Goal: Book appointment/travel/reservation

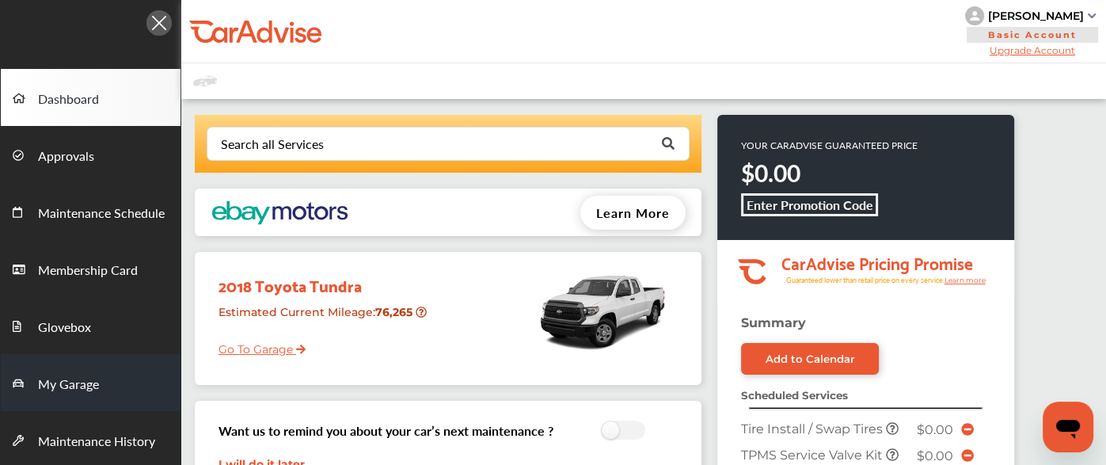
click at [78, 374] on span "My Garage" at bounding box center [68, 384] width 61 height 21
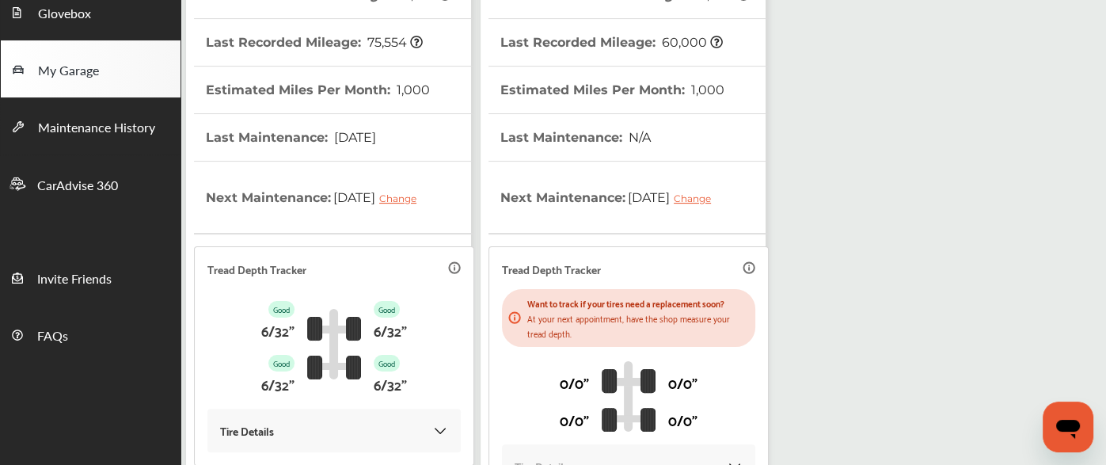
scroll to position [488, 0]
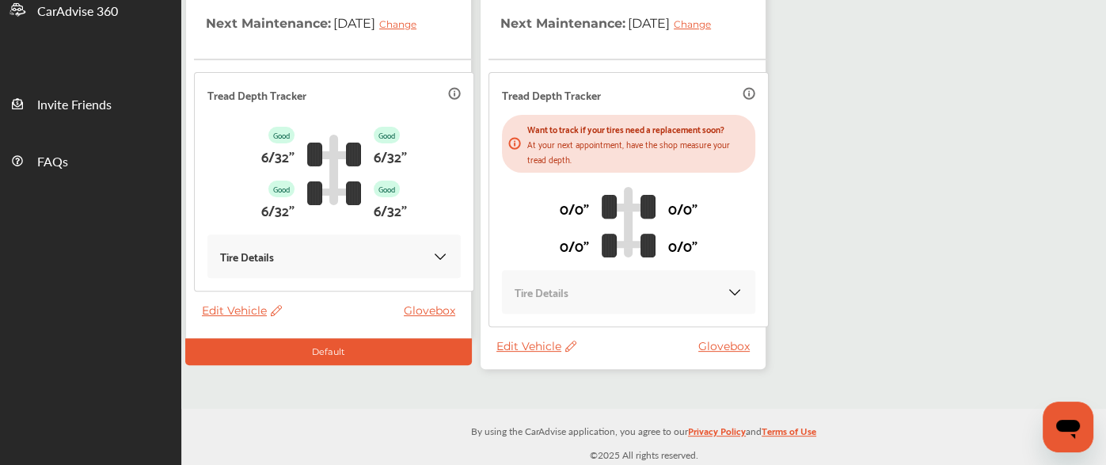
click at [530, 337] on thead "VIN : [US_VEHICLE_IDENTIFICATION_NUMBER] Estimated Current Mileage : 60,005 Las…" at bounding box center [628, 37] width 280 height 604
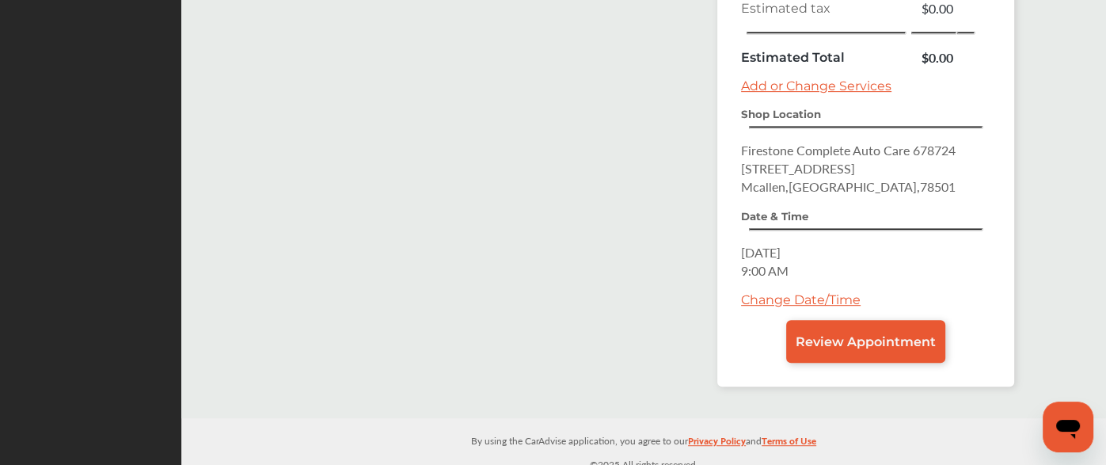
scroll to position [640, 0]
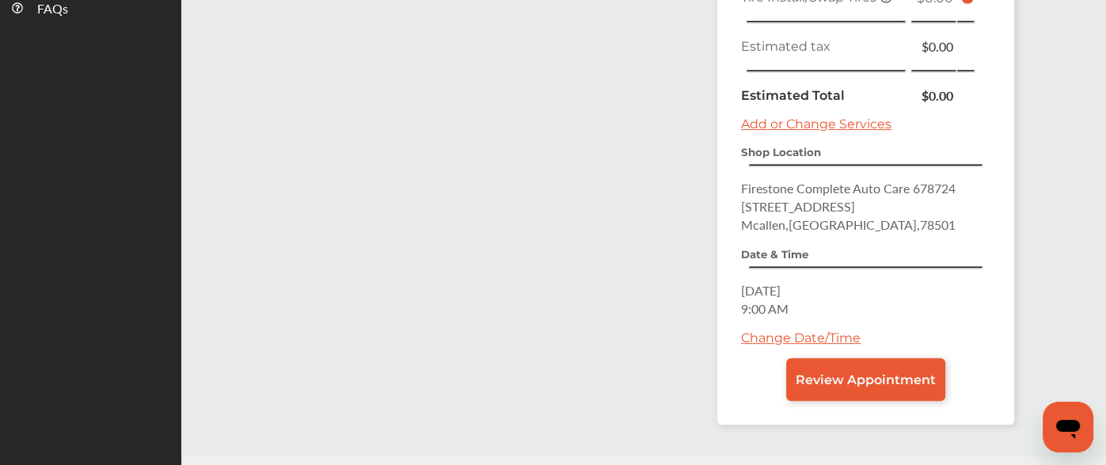
click at [769, 330] on link "Change Date/Time" at bounding box center [801, 337] width 120 height 15
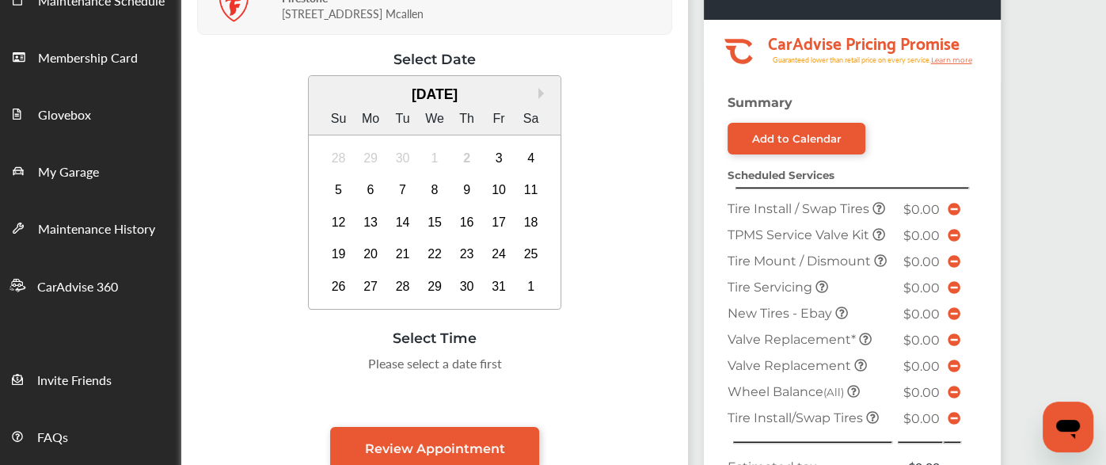
scroll to position [211, 0]
click at [278, 199] on div "Next Month [DATE] Su Mo Tu We Th Fr Sa 28 29 30 1 2 3 4 5 6 7 8 9 10 11 12 13 1…" at bounding box center [434, 195] width 475 height 238
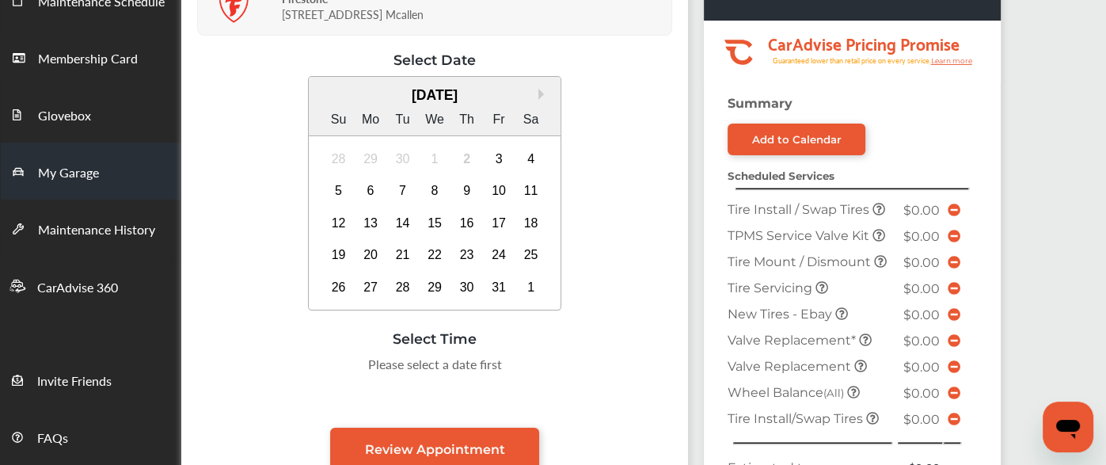
click at [10, 197] on link "My Garage" at bounding box center [91, 170] width 180 height 57
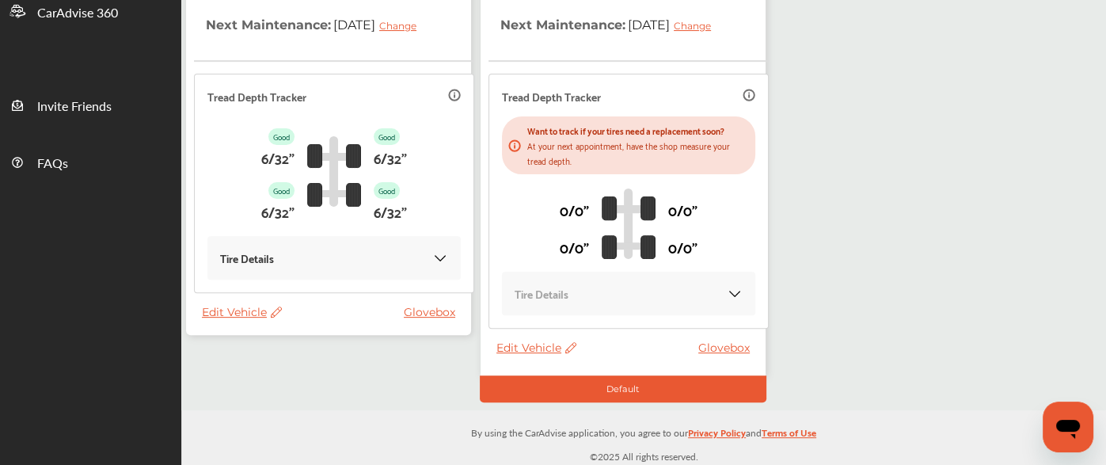
scroll to position [115, 0]
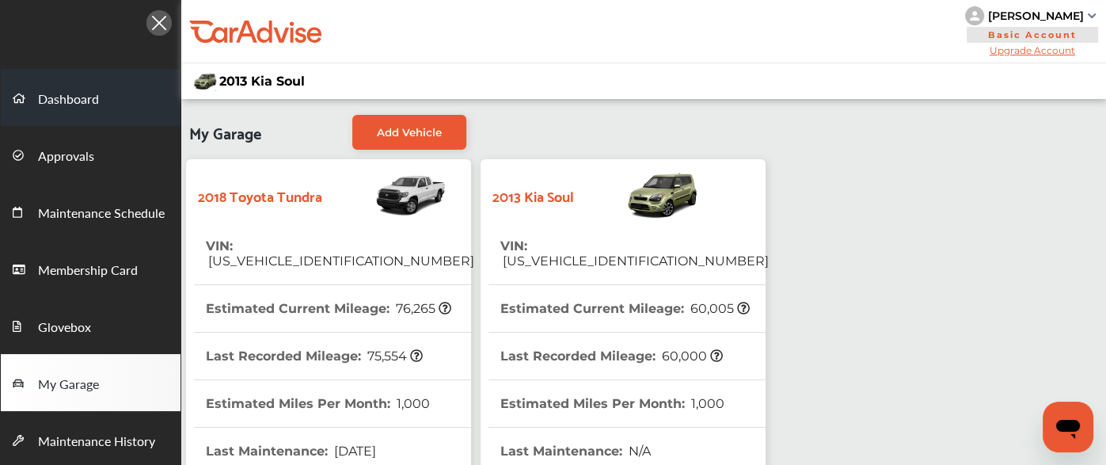
click at [88, 98] on span "Dashboard" at bounding box center [68, 99] width 61 height 21
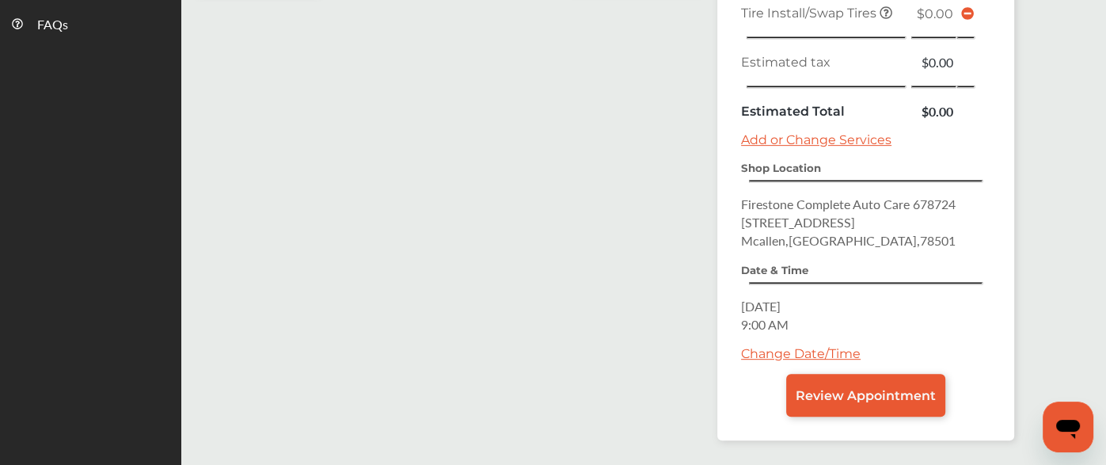
scroll to position [678, 0]
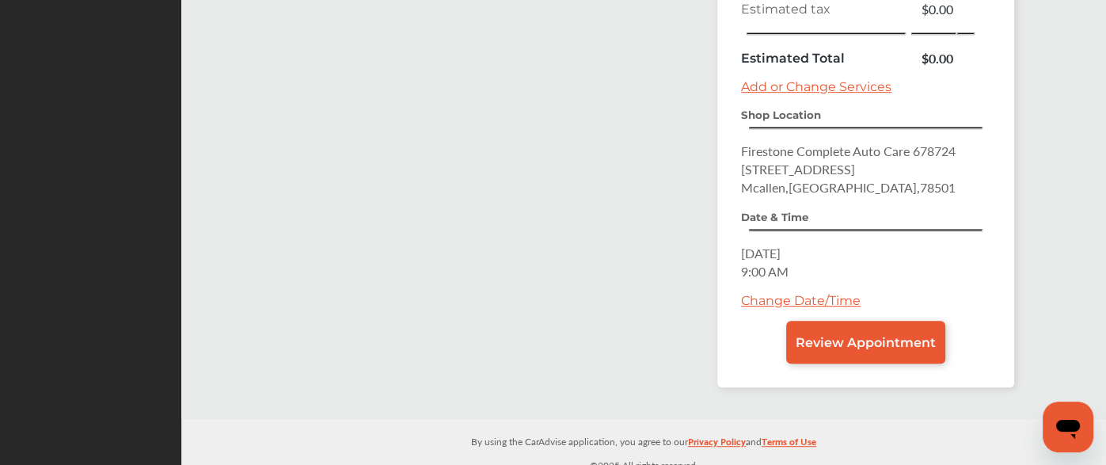
click at [771, 302] on div "Change Date/Time" at bounding box center [865, 307] width 249 height 28
click at [765, 293] on link "Change Date/Time" at bounding box center [801, 300] width 120 height 15
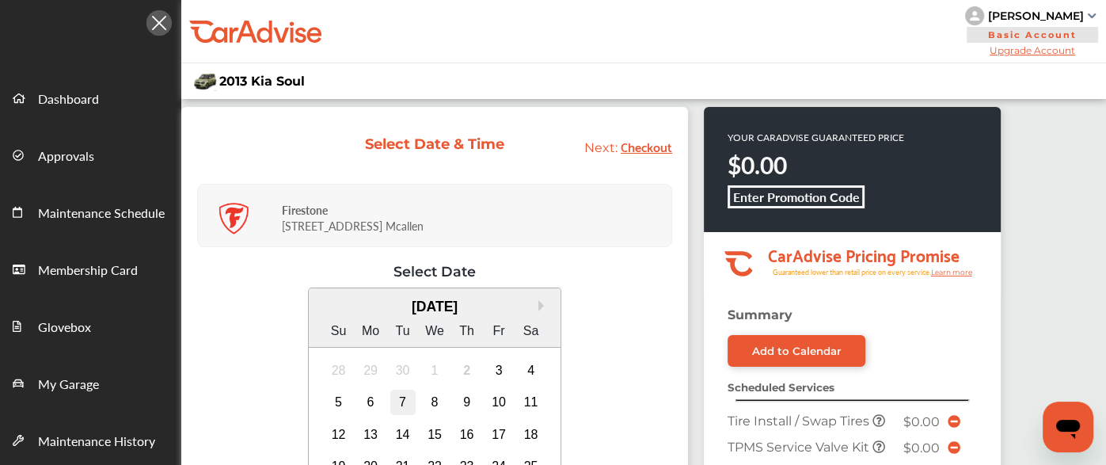
click at [408, 407] on div "7" at bounding box center [402, 401] width 25 height 25
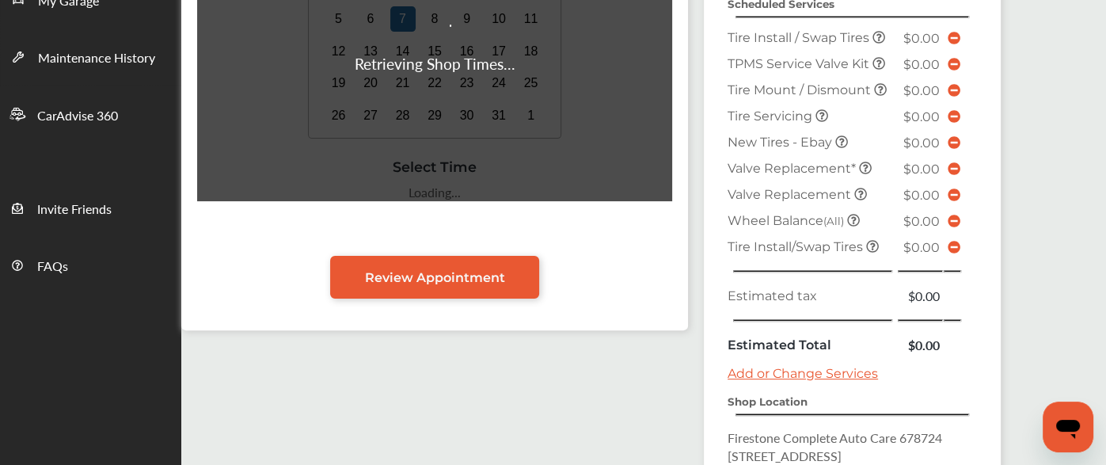
scroll to position [385, 0]
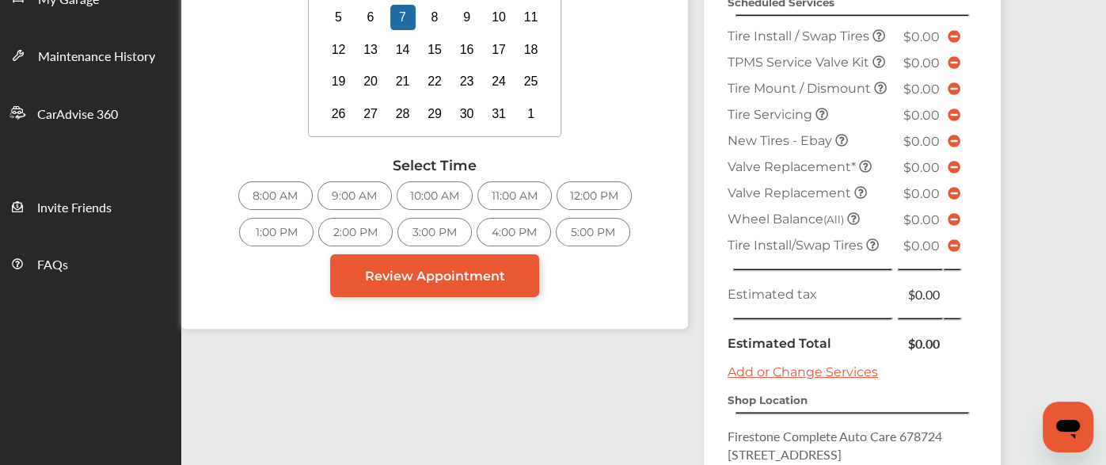
click at [275, 194] on div "8:00 AM" at bounding box center [275, 195] width 74 height 28
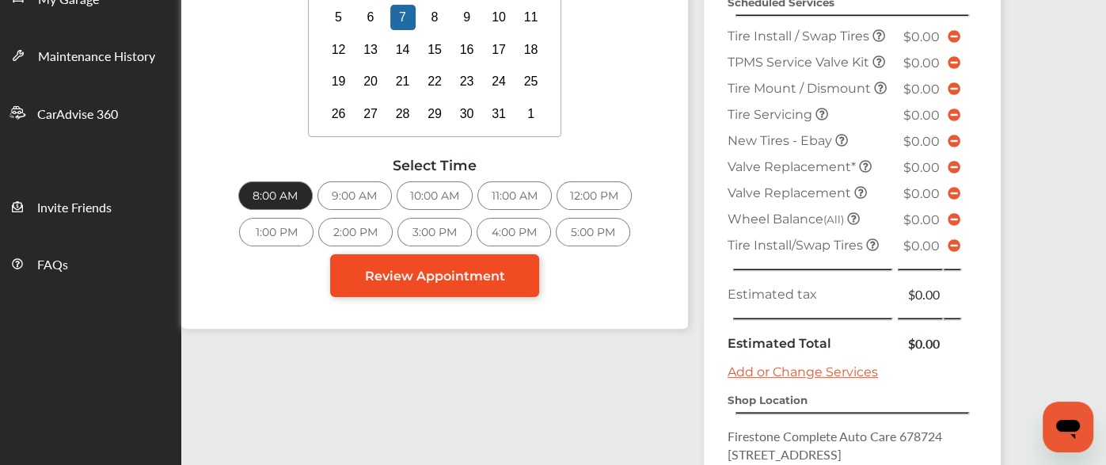
click at [456, 282] on link "Review Appointment" at bounding box center [434, 275] width 209 height 43
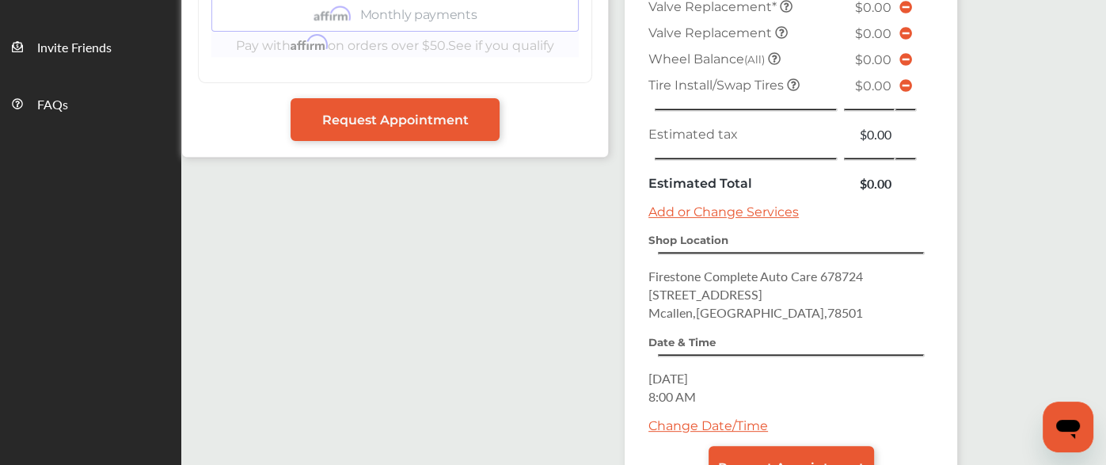
scroll to position [662, 0]
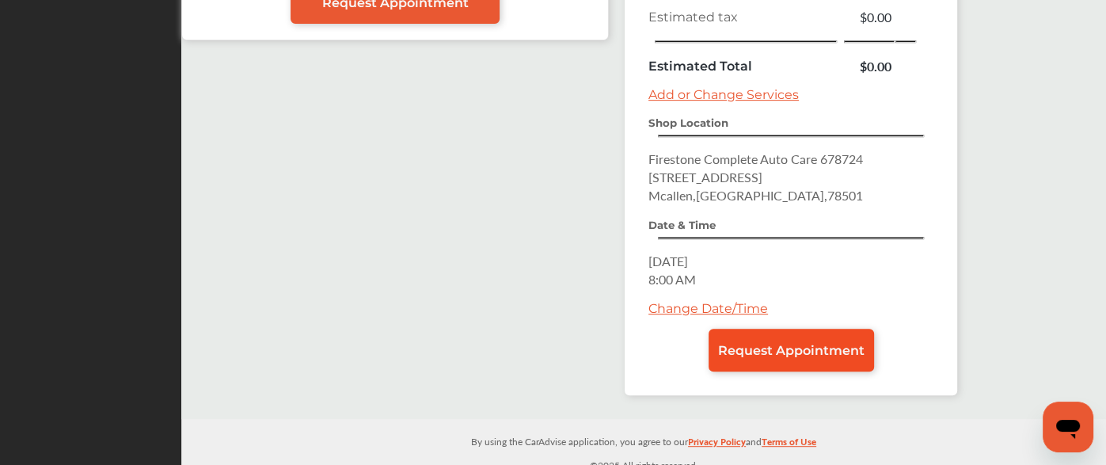
click at [780, 343] on span "Request Appointment" at bounding box center [791, 350] width 146 height 15
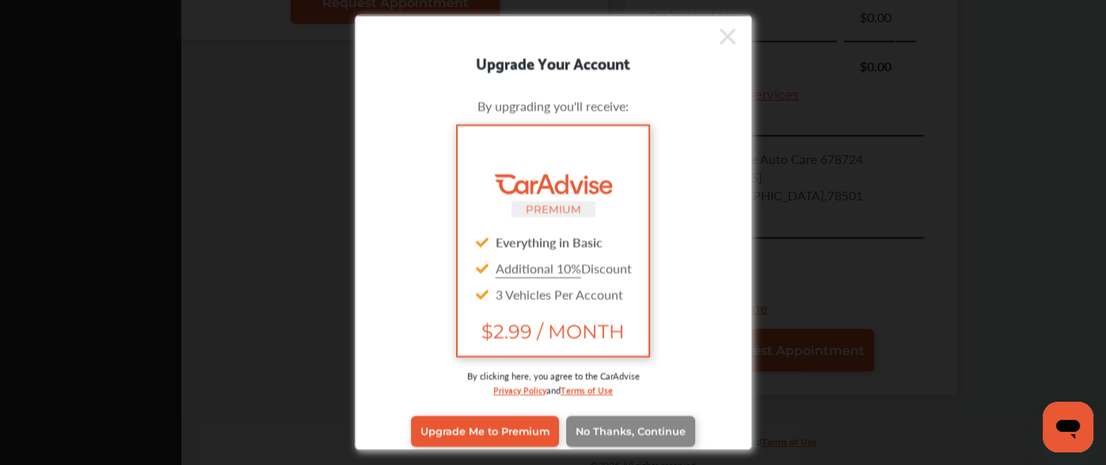
click at [662, 425] on span "No Thanks, Continue" at bounding box center [630, 431] width 110 height 12
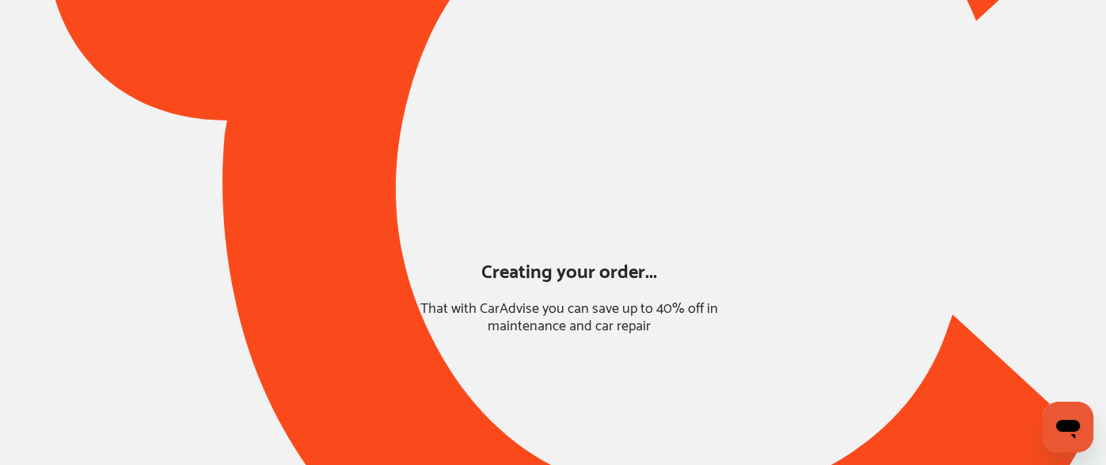
scroll to position [210, 0]
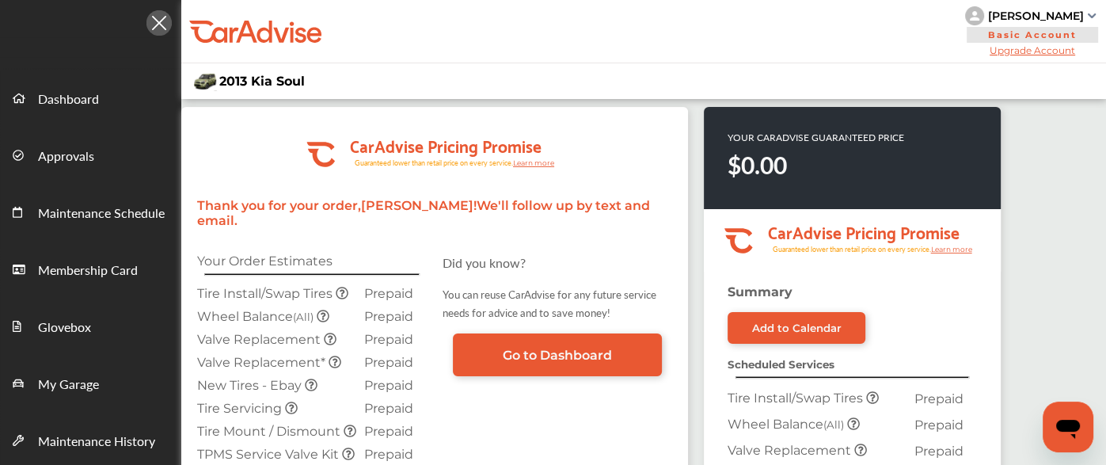
scroll to position [41, 0]
